Goal: Task Accomplishment & Management: Manage account settings

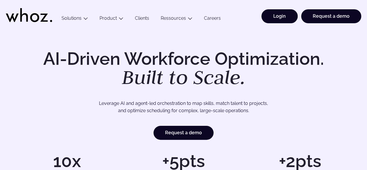
click at [283, 17] on link "Login" at bounding box center [280, 16] width 36 height 14
